Goal: Book appointment/travel/reservation

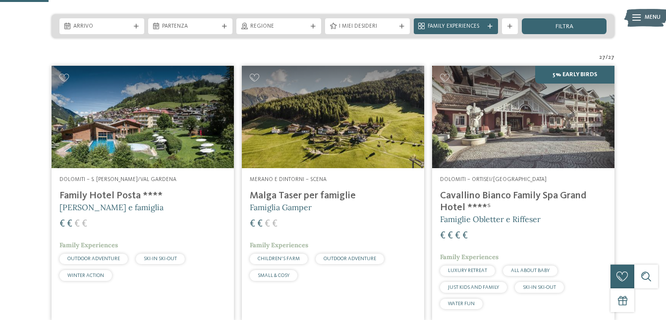
scroll to position [197, 0]
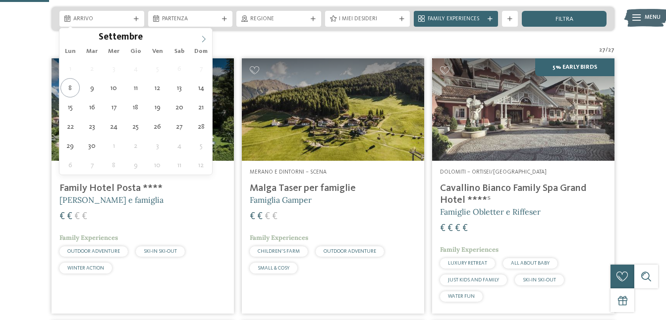
click at [206, 38] on icon at bounding box center [203, 39] width 7 height 7
type input "****"
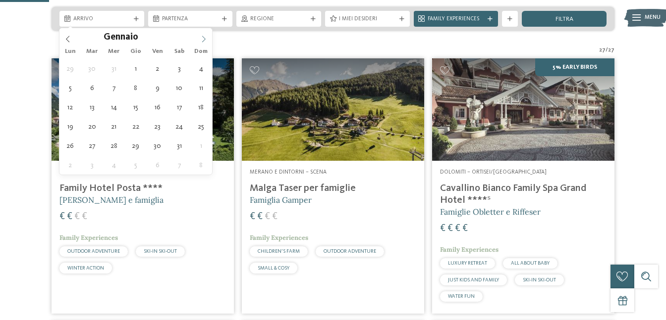
click at [206, 38] on icon at bounding box center [203, 39] width 7 height 7
type div "[DATE]"
type input "****"
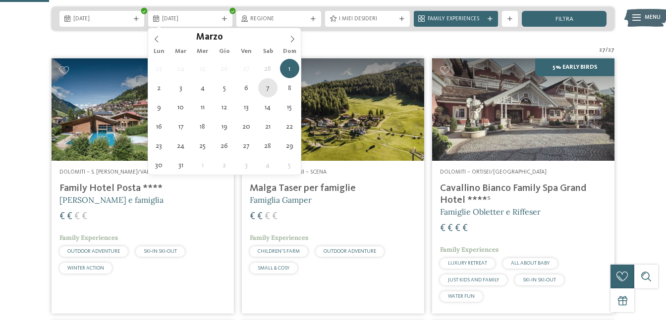
type div "[DATE]"
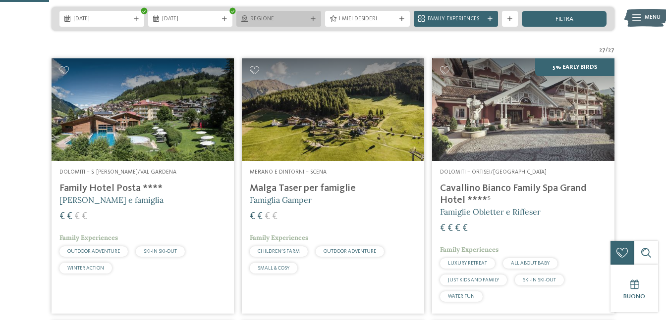
click at [303, 18] on span "Regione" at bounding box center [278, 19] width 57 height 8
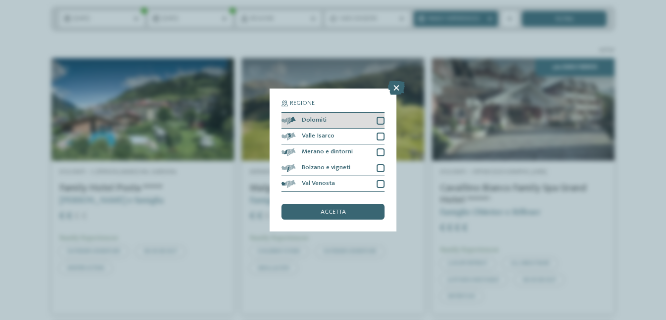
click at [381, 117] on div at bounding box center [380, 121] width 8 height 8
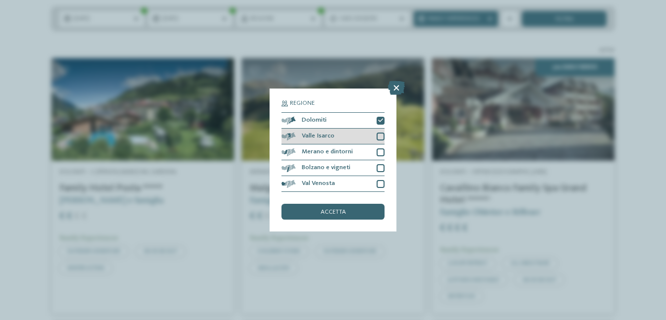
click at [380, 133] on div at bounding box center [380, 137] width 8 height 8
click at [358, 217] on div "accetta" at bounding box center [332, 212] width 103 height 16
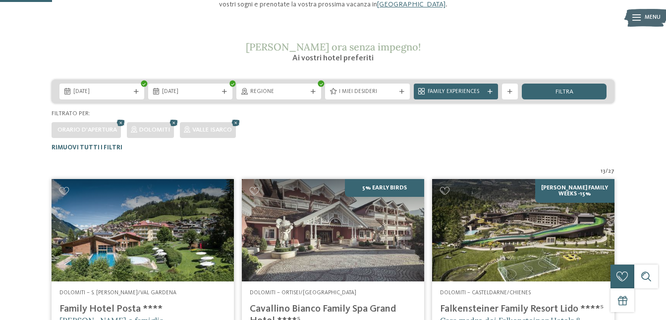
scroll to position [119, 0]
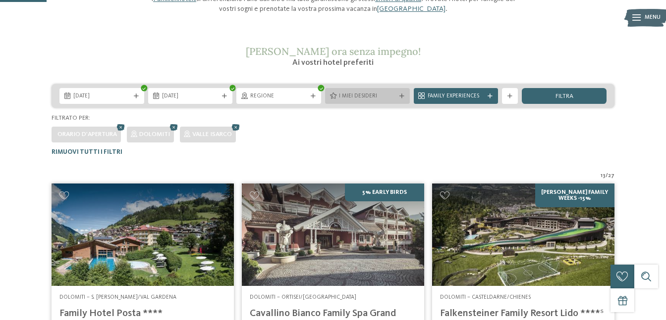
click at [395, 99] on span "I miei desideri" at bounding box center [367, 97] width 57 height 8
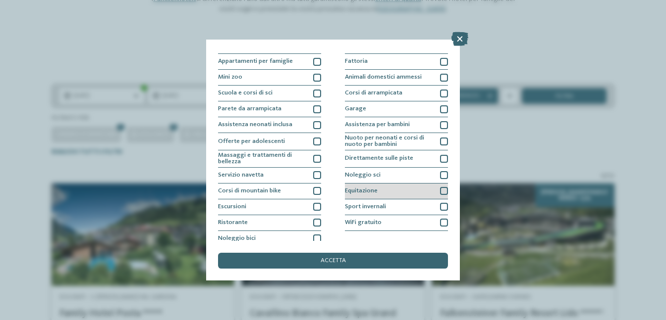
scroll to position [94, 0]
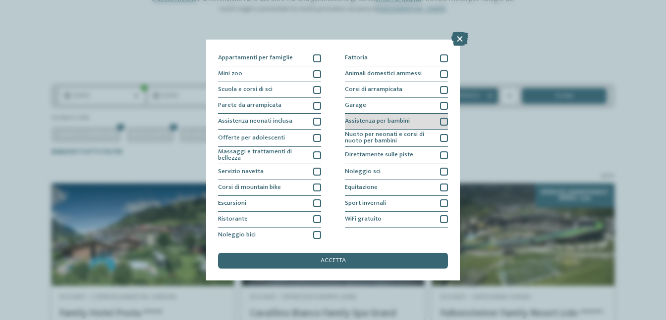
click at [395, 125] on div "Assistenza per bambini" at bounding box center [396, 122] width 103 height 16
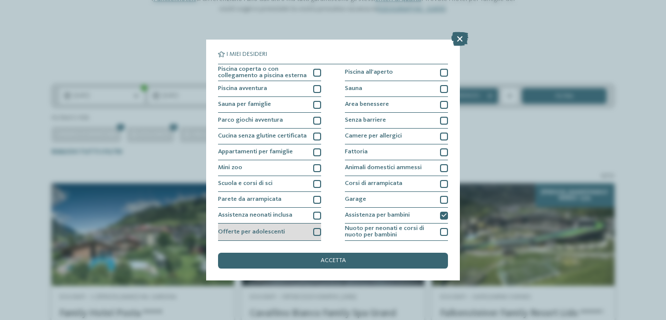
scroll to position [96, 0]
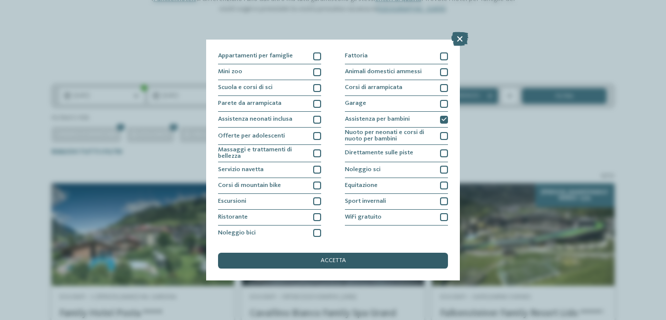
click at [310, 257] on div "accetta" at bounding box center [333, 261] width 230 height 16
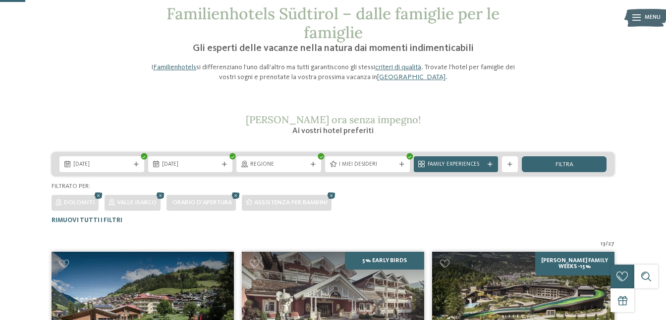
scroll to position [2, 0]
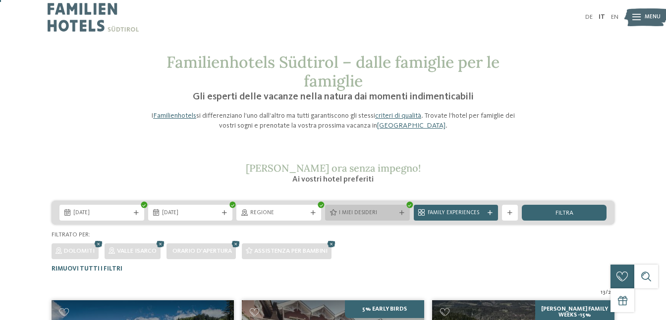
click at [351, 220] on div "I miei desideri" at bounding box center [367, 213] width 85 height 16
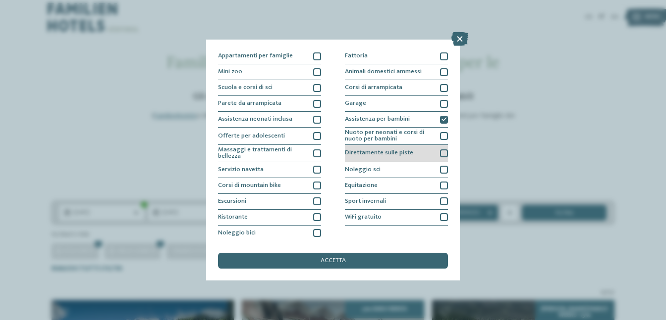
click at [367, 152] on span "Direttamente sulle piste" at bounding box center [379, 153] width 68 height 6
click at [357, 252] on div "I miei desideri Piscina coperta o con collegamento a piscina esterna Piscina al…" at bounding box center [333, 160] width 230 height 217
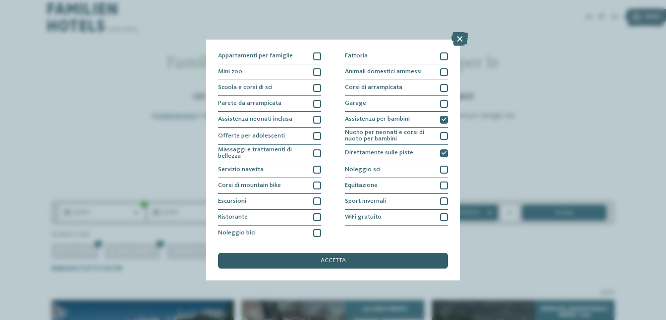
click at [358, 258] on div "accetta" at bounding box center [333, 261] width 230 height 16
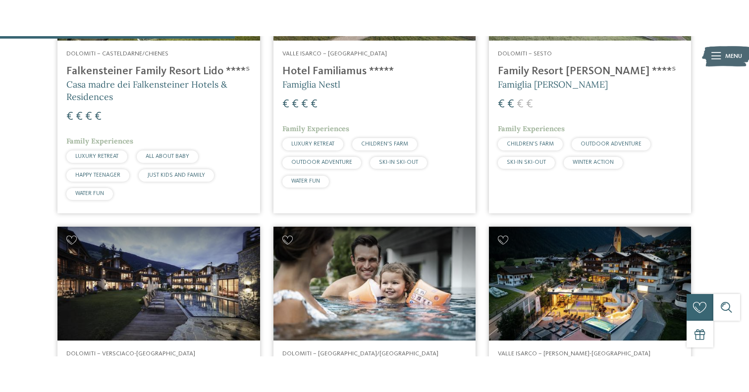
scroll to position [465, 0]
